Goal: Find specific page/section

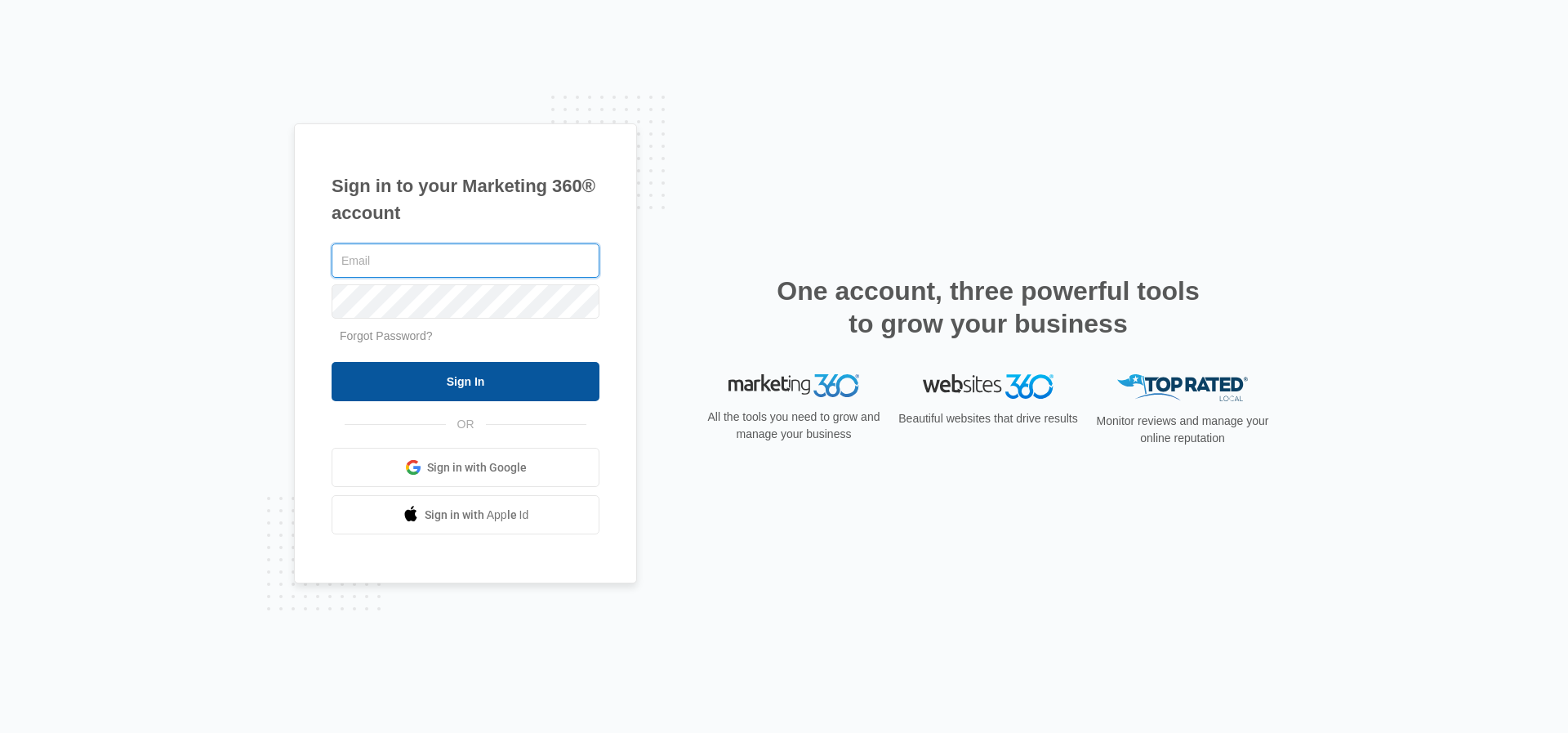
type input "[PERSON_NAME][EMAIL_ADDRESS][PERSON_NAME][DOMAIN_NAME]"
click at [470, 381] on input "Sign In" at bounding box center [465, 382] width 268 height 39
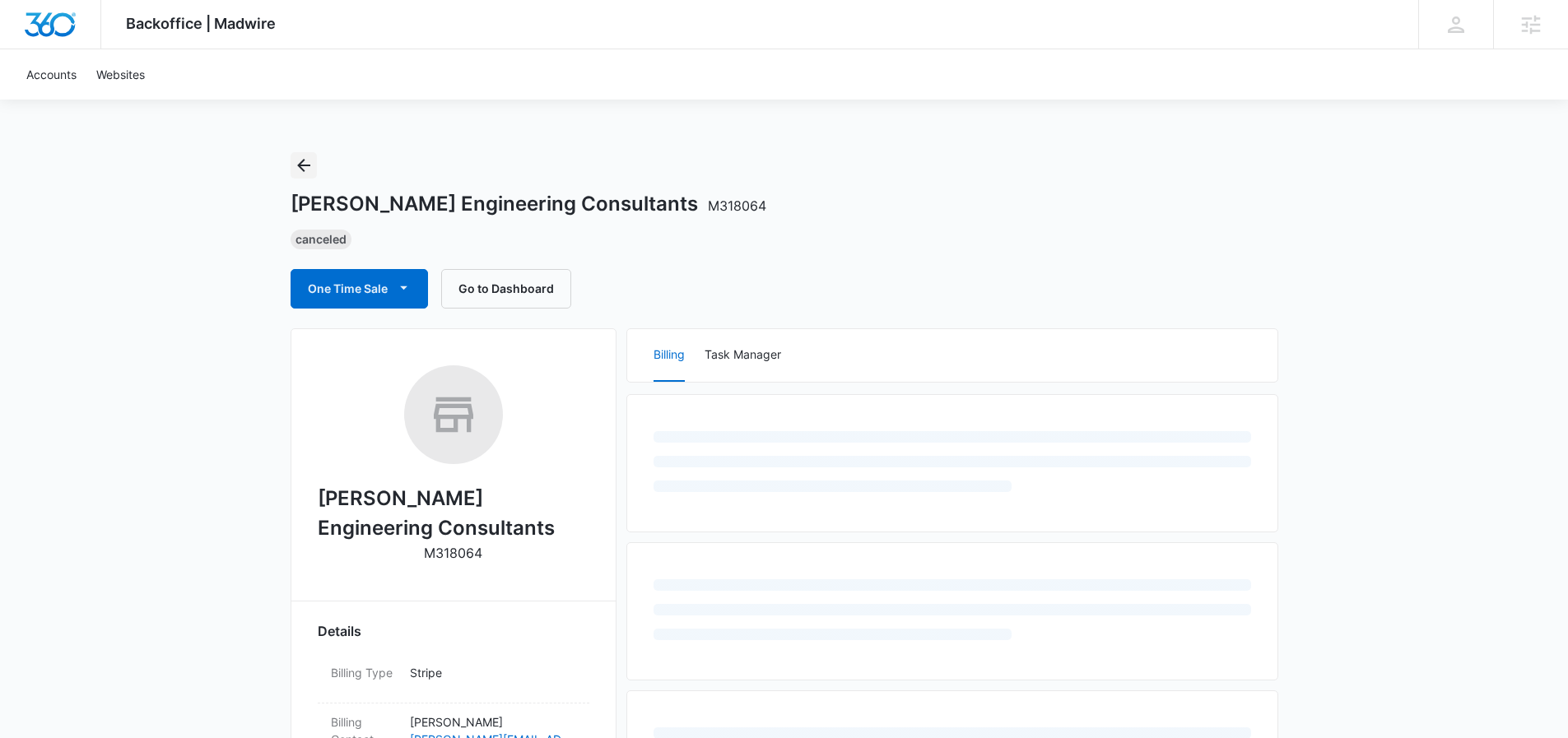
click at [308, 175] on button "Back" at bounding box center [304, 165] width 27 height 27
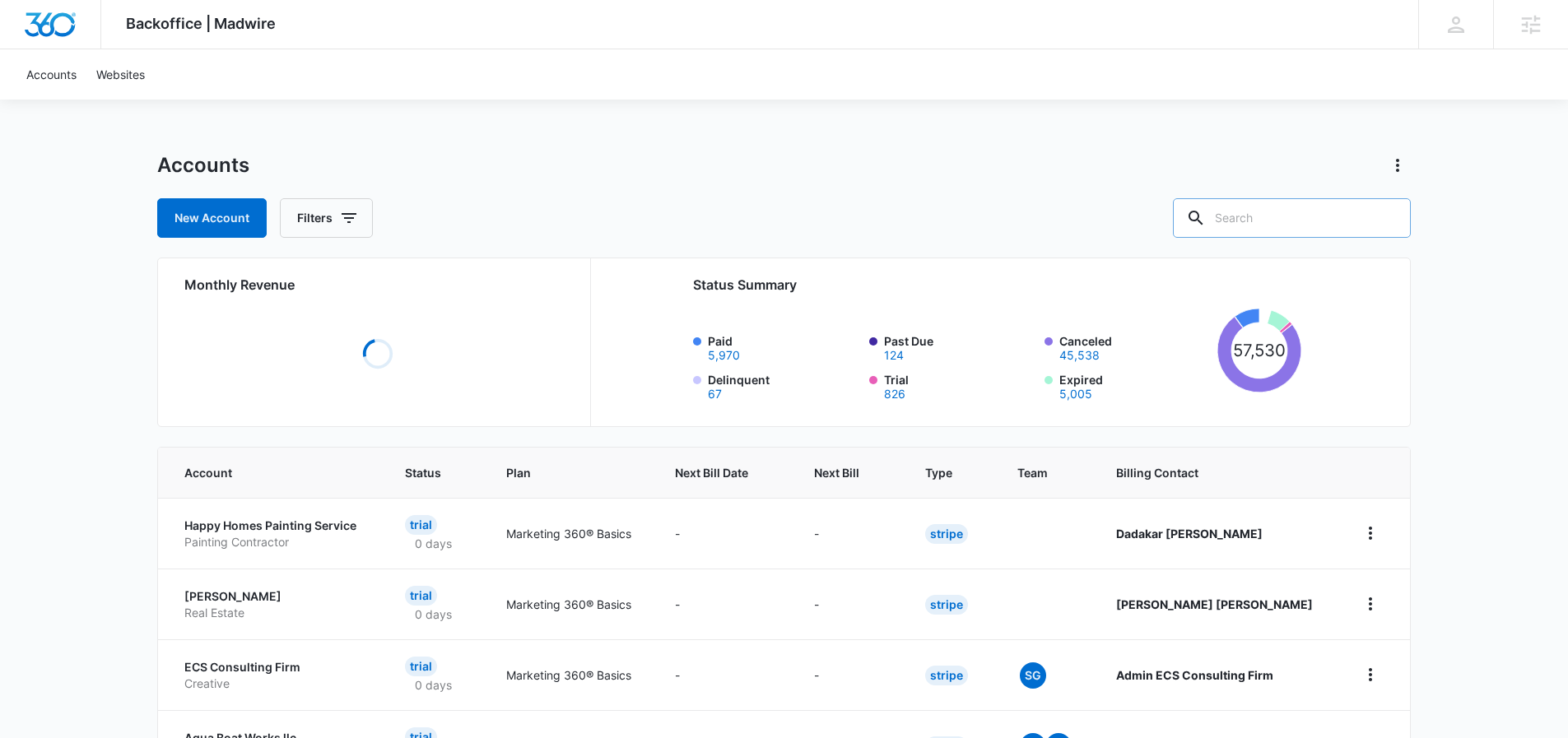
click at [1309, 215] on input "text" at bounding box center [1292, 218] width 238 height 40
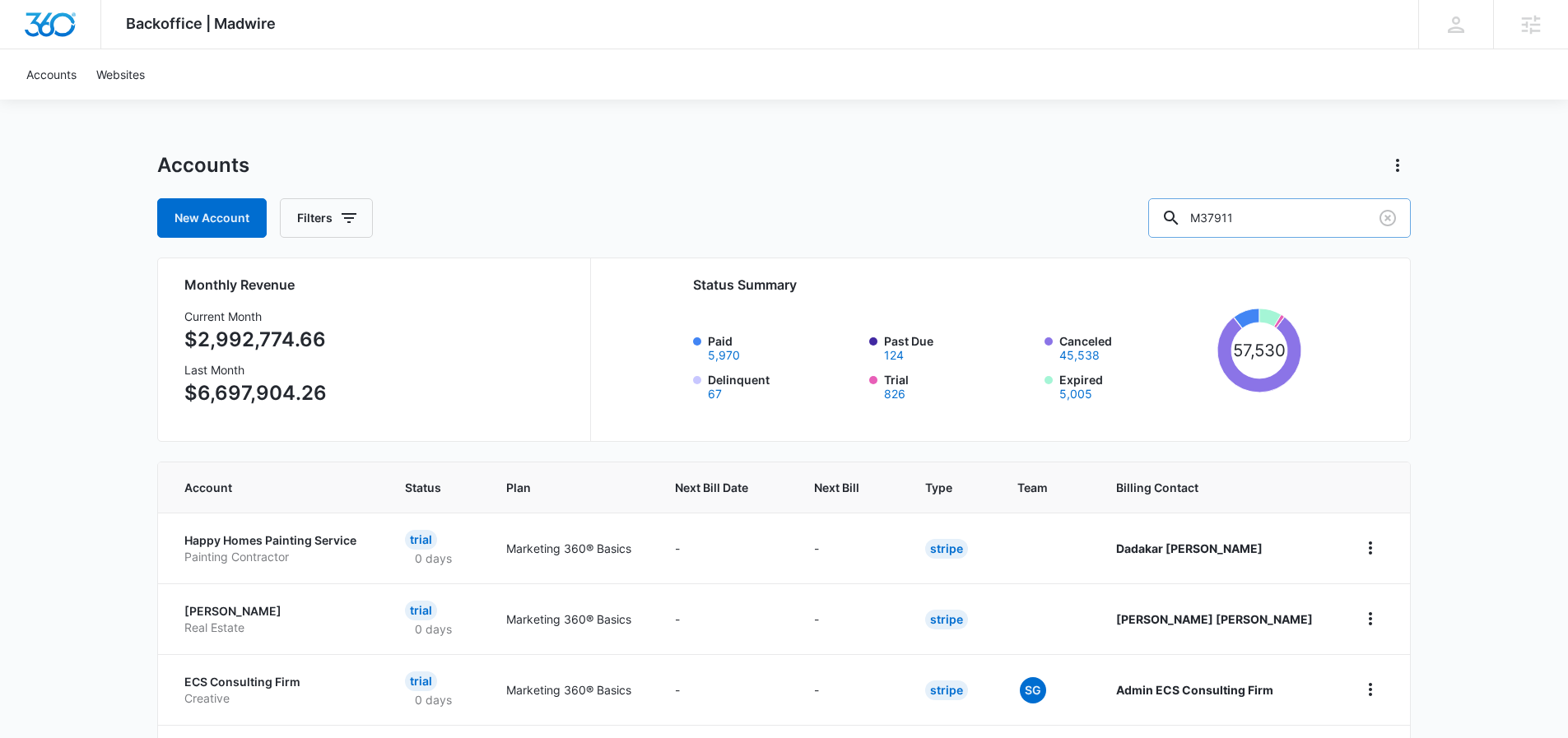
type input "M37911"
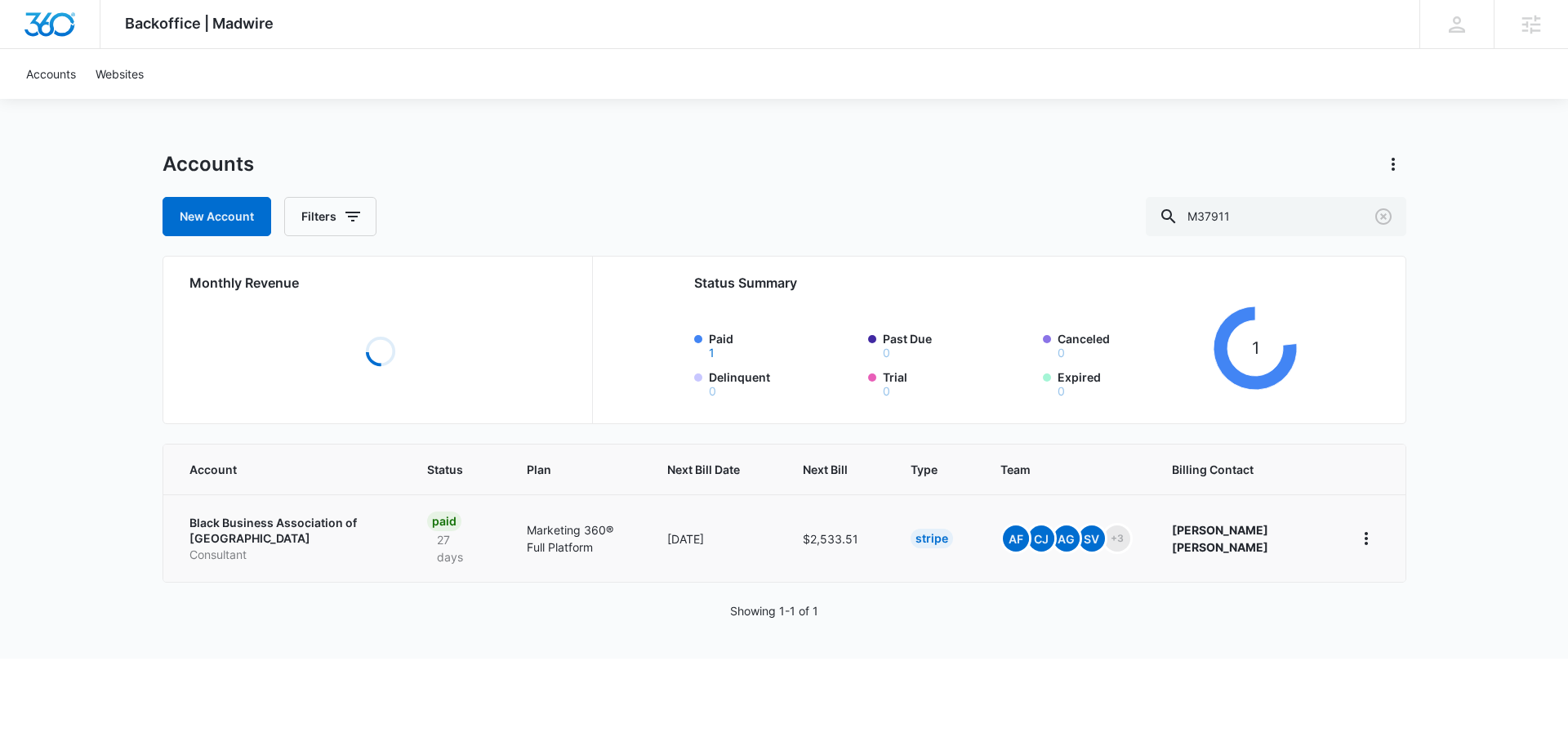
click at [249, 525] on p "Black Business Association of [GEOGRAPHIC_DATA]" at bounding box center [289, 531] width 199 height 32
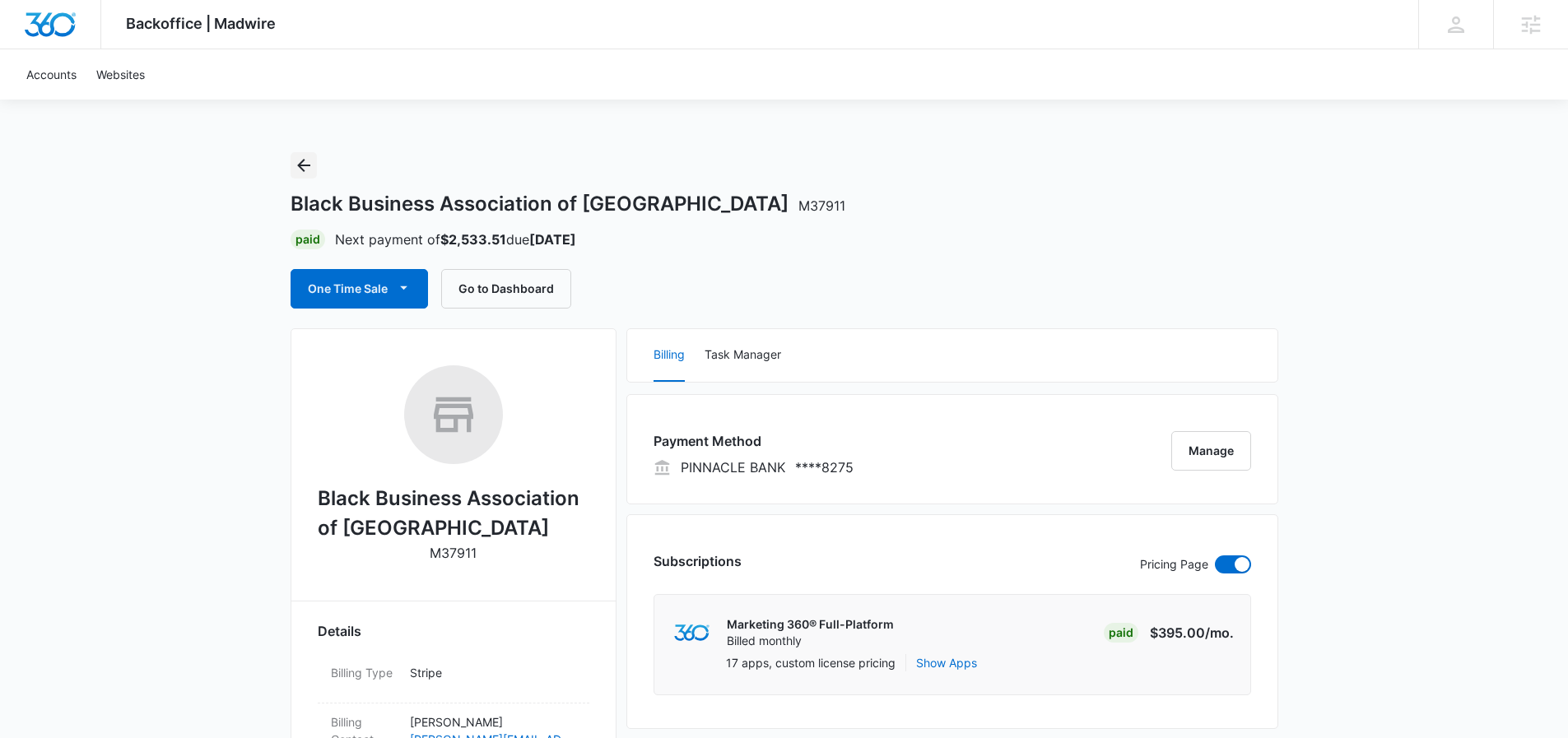
click at [295, 166] on icon "Back" at bounding box center [303, 165] width 20 height 20
